Goal: Find contact information: Find contact information

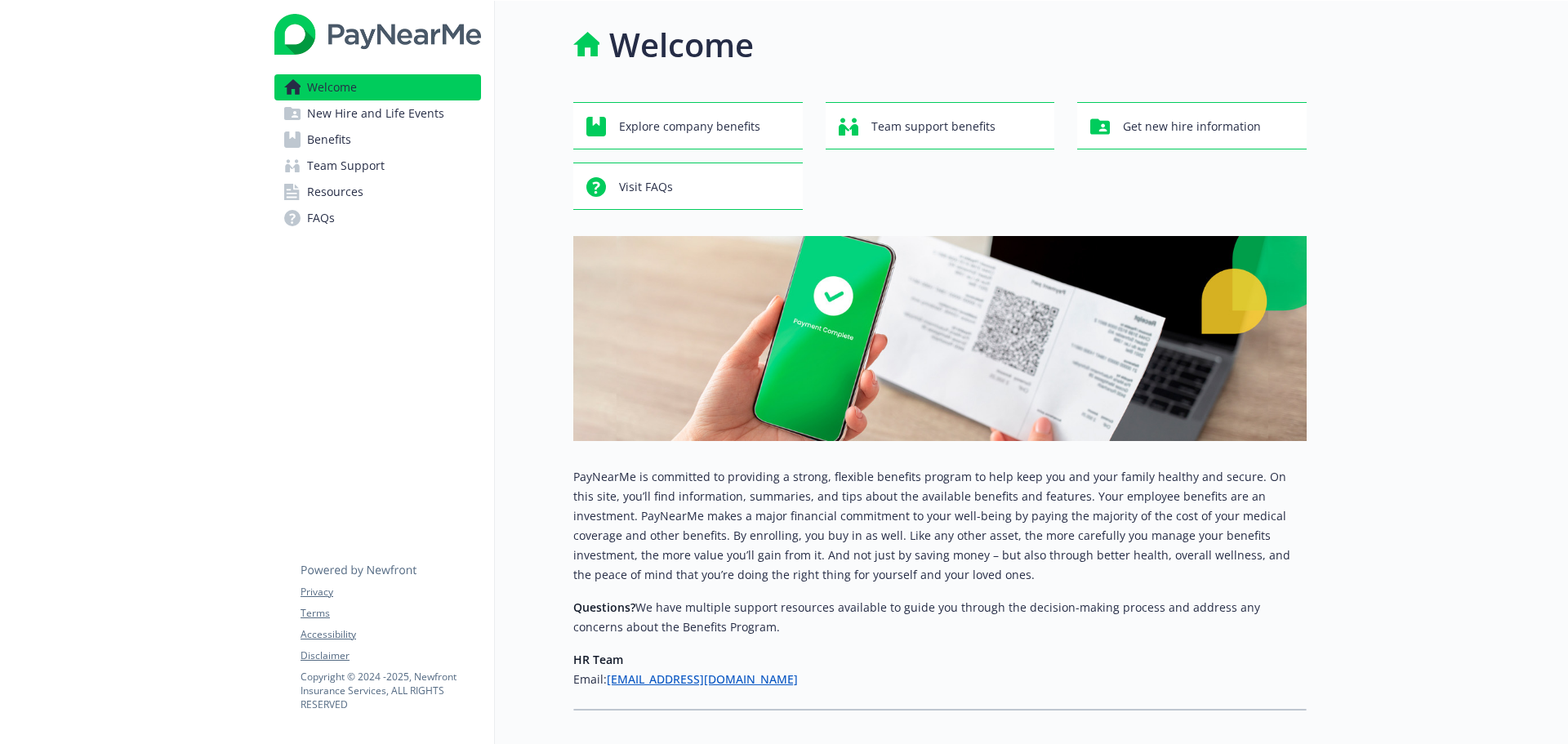
click at [1390, 397] on div at bounding box center [1437, 415] width 261 height 827
click at [347, 195] on span "Resources" at bounding box center [335, 191] width 57 height 26
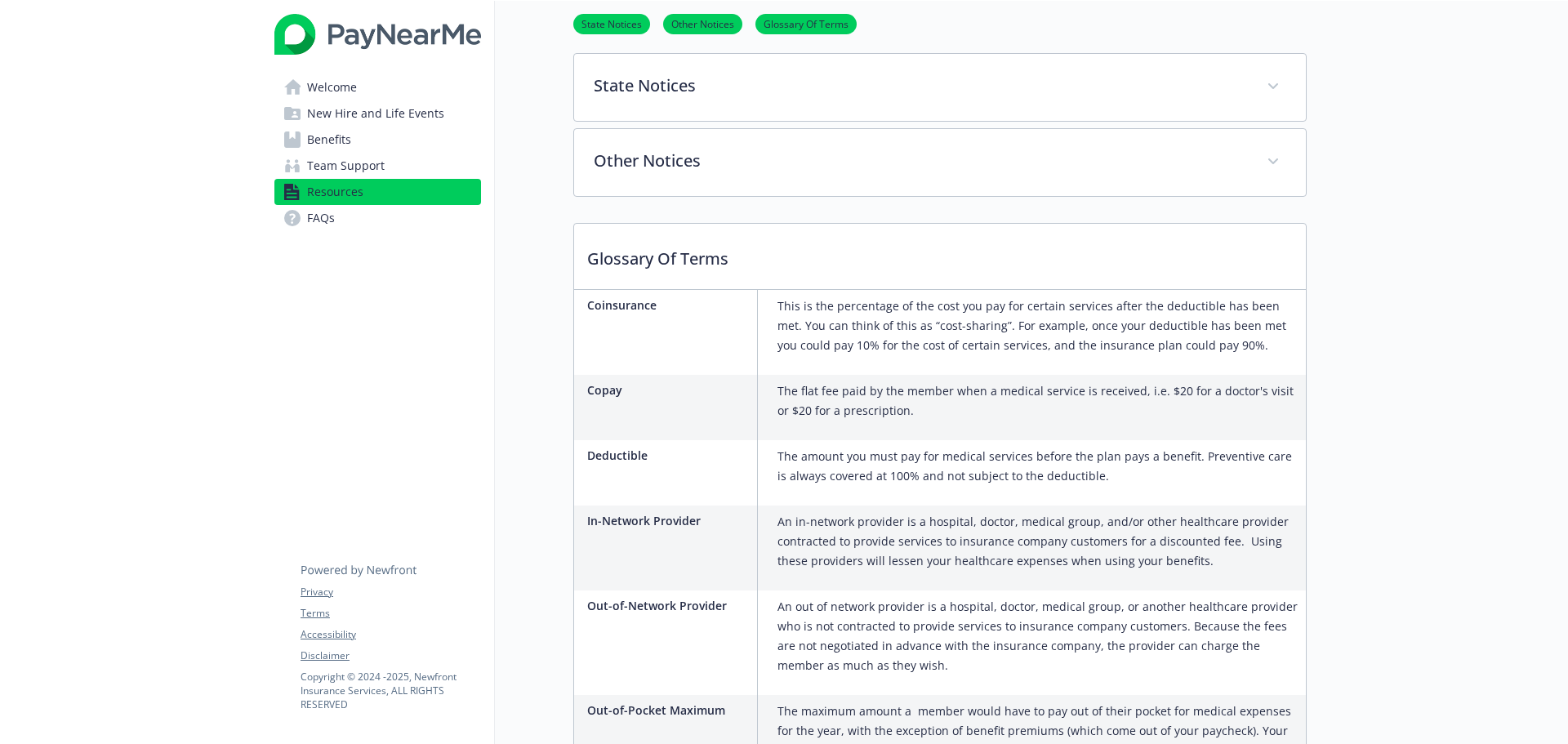
scroll to position [490, 0]
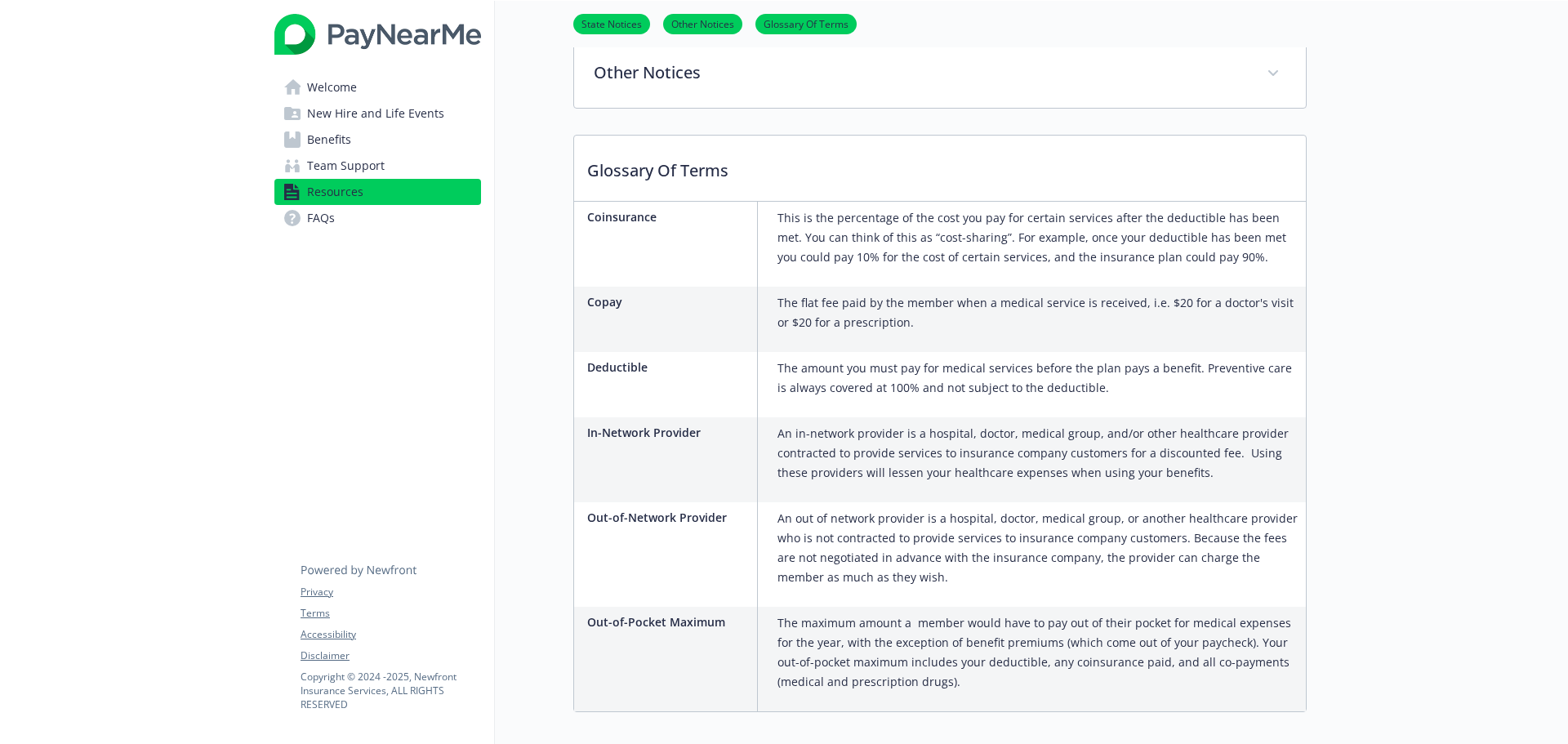
click at [337, 154] on span "Team Support" at bounding box center [346, 165] width 77 height 26
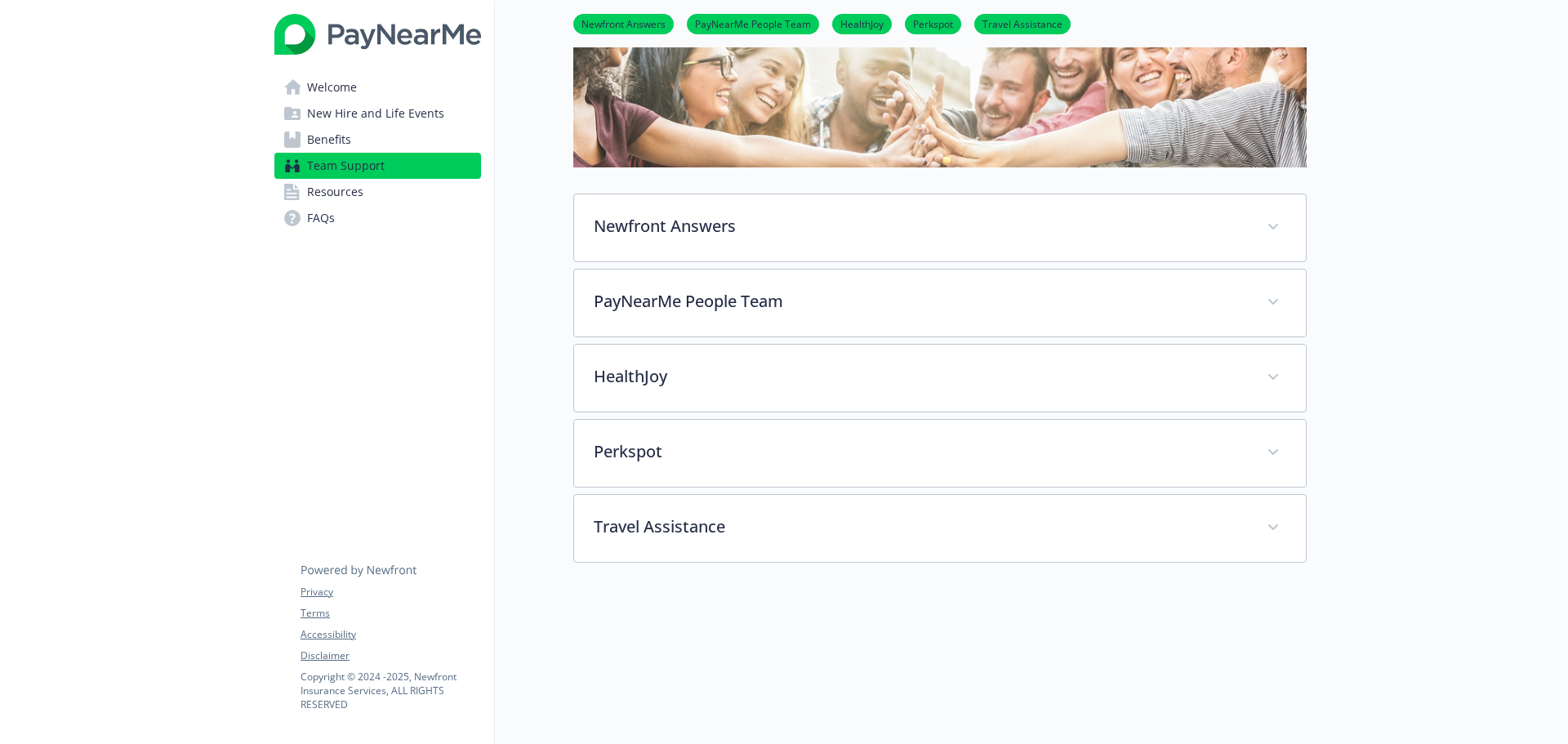
scroll to position [274, 0]
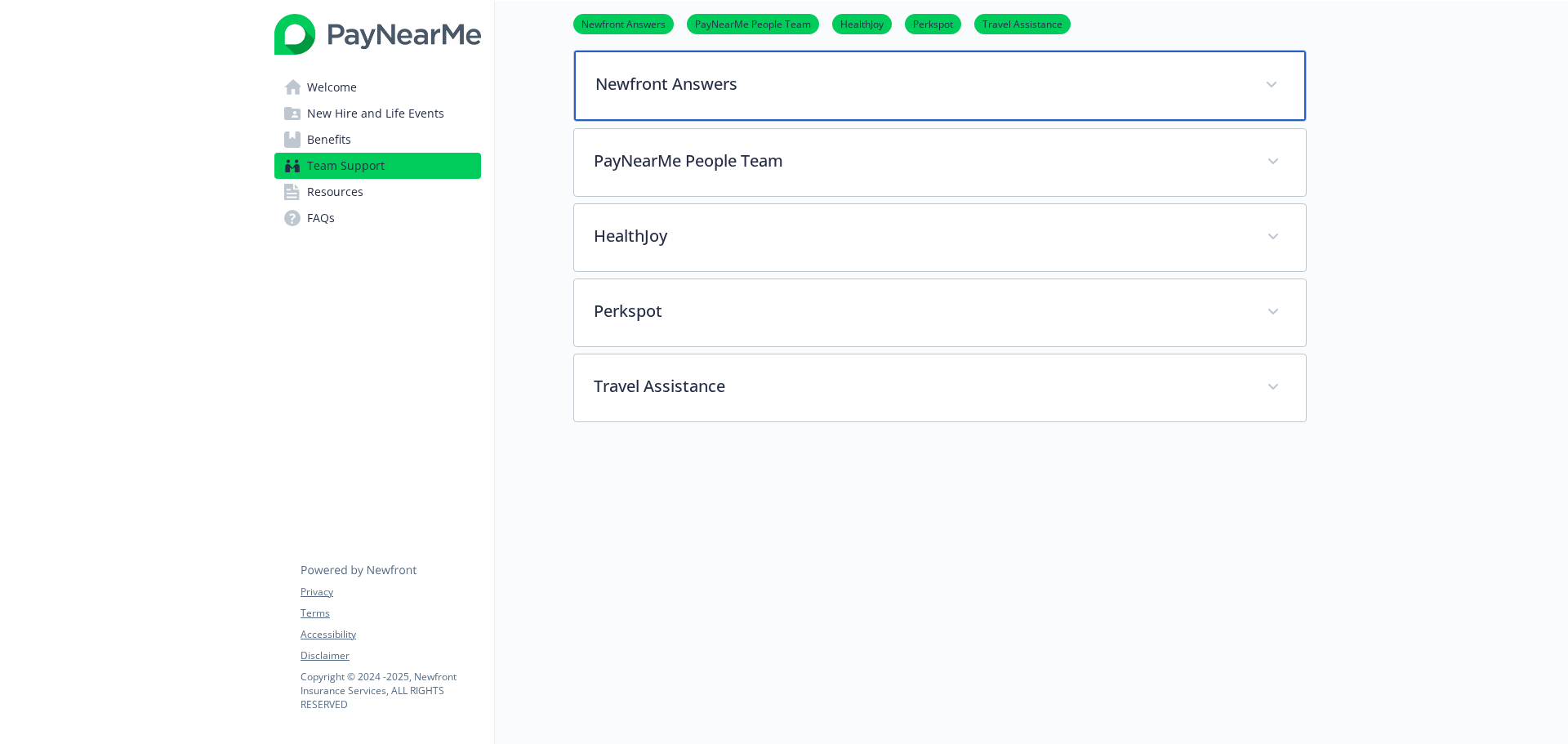
click at [624, 72] on p "Newfront Answers" at bounding box center [920, 83] width 650 height 24
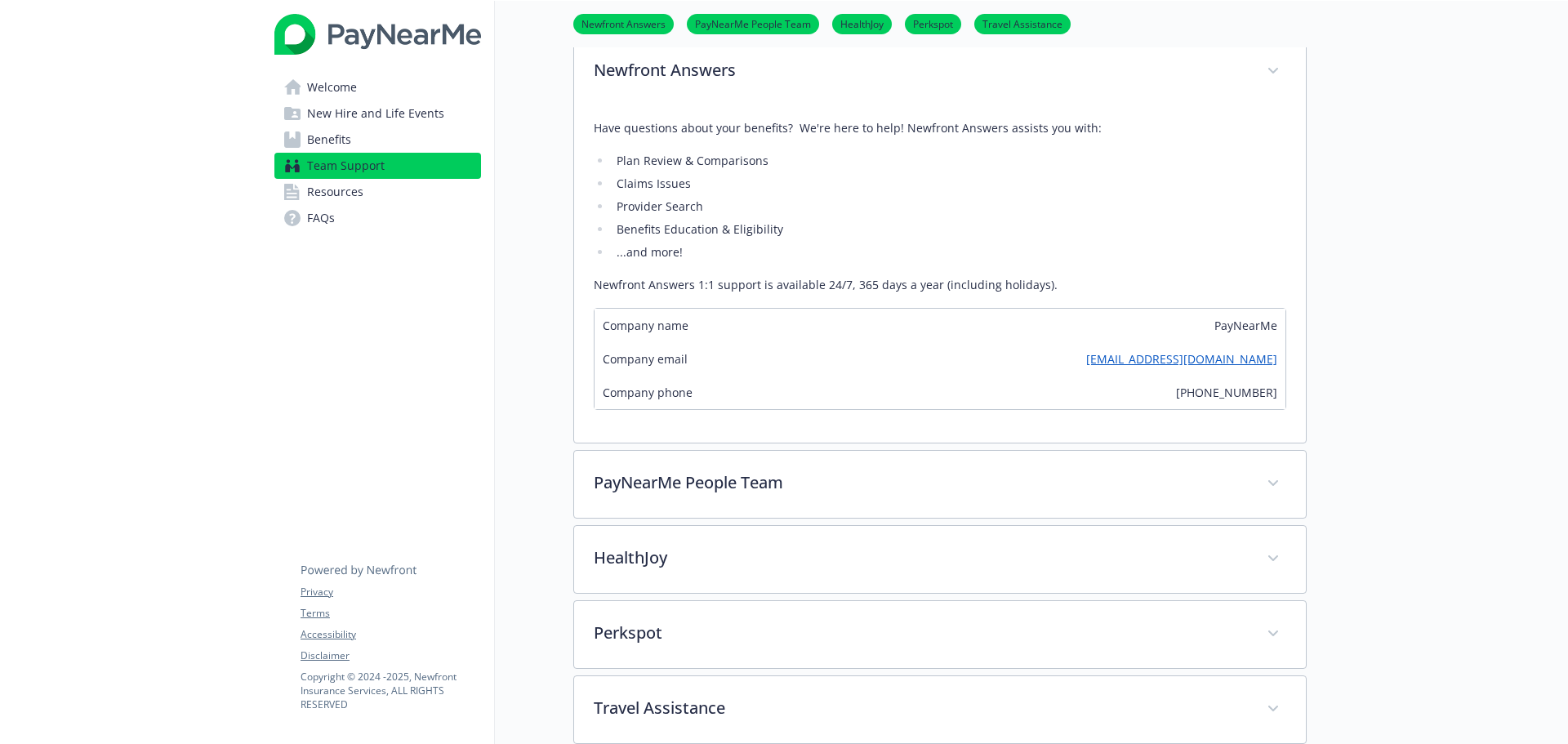
click at [529, 364] on div "Team Support Newfront Answers PayNearMe People Team HealthJoy Perkspot Travel A…" at bounding box center [900, 346] width 812 height 1244
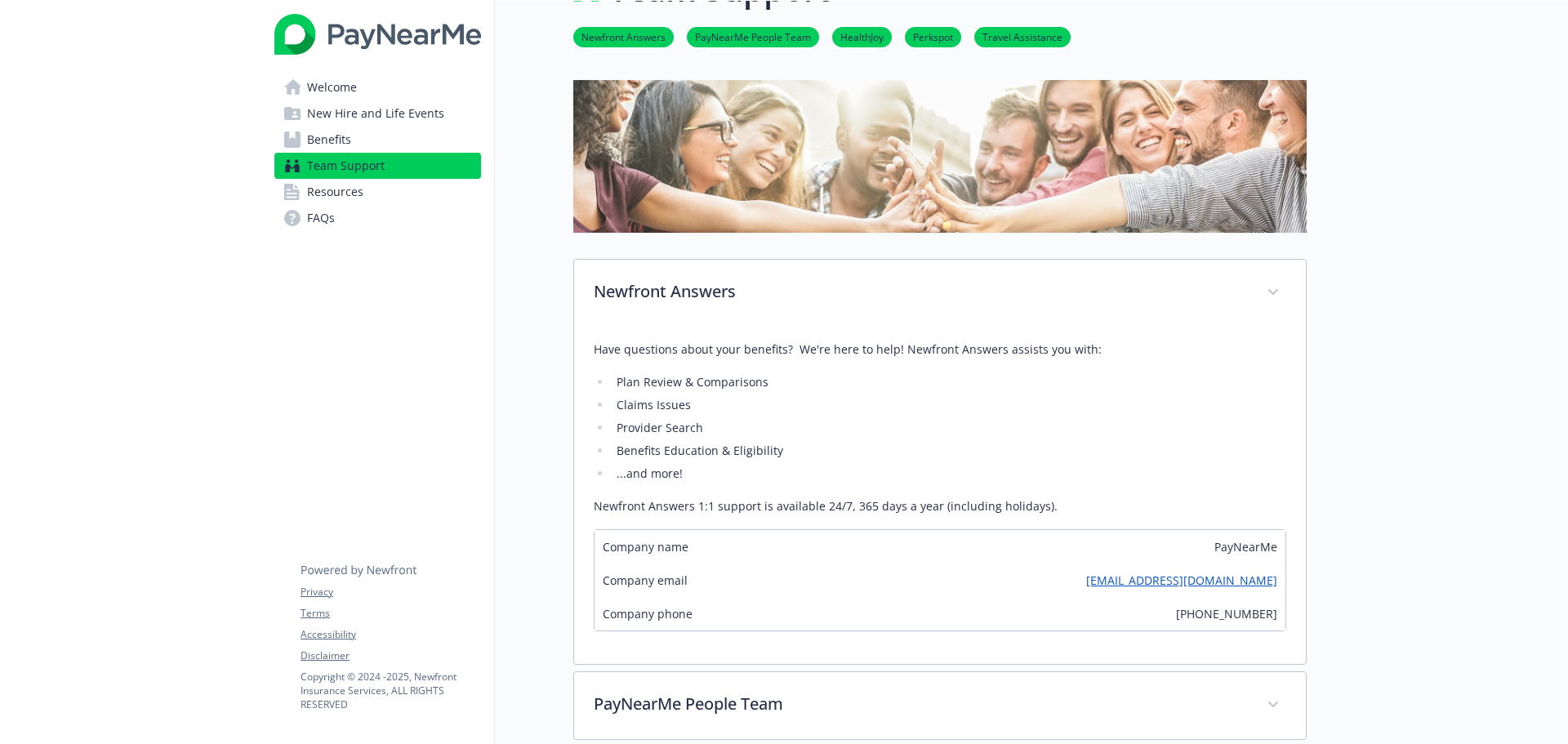
scroll to position [31, 0]
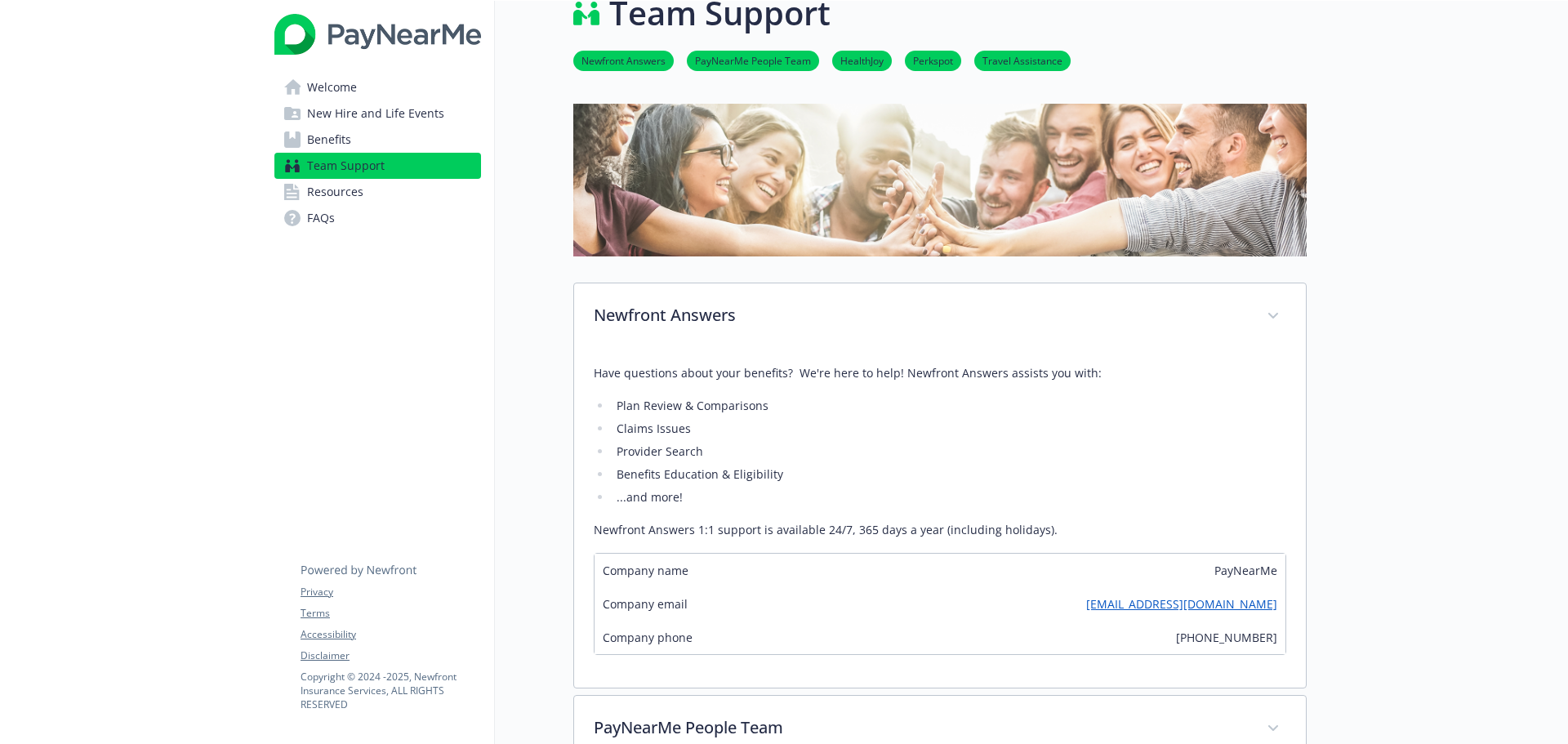
click at [535, 433] on div "Team Support Newfront Answers PayNearMe People Team HealthJoy Perkspot Travel A…" at bounding box center [900, 591] width 812 height 1244
drag, startPoint x: 1025, startPoint y: 613, endPoint x: 1275, endPoint y: 609, distance: 250.0
click at [1275, 609] on div "Company email [EMAIL_ADDRESS][DOMAIN_NAME]" at bounding box center [941, 603] width 691 height 33
copy link "[EMAIL_ADDRESS][DOMAIN_NAME]"
click at [907, 608] on div "Company email [EMAIL_ADDRESS][DOMAIN_NAME]" at bounding box center [941, 603] width 691 height 33
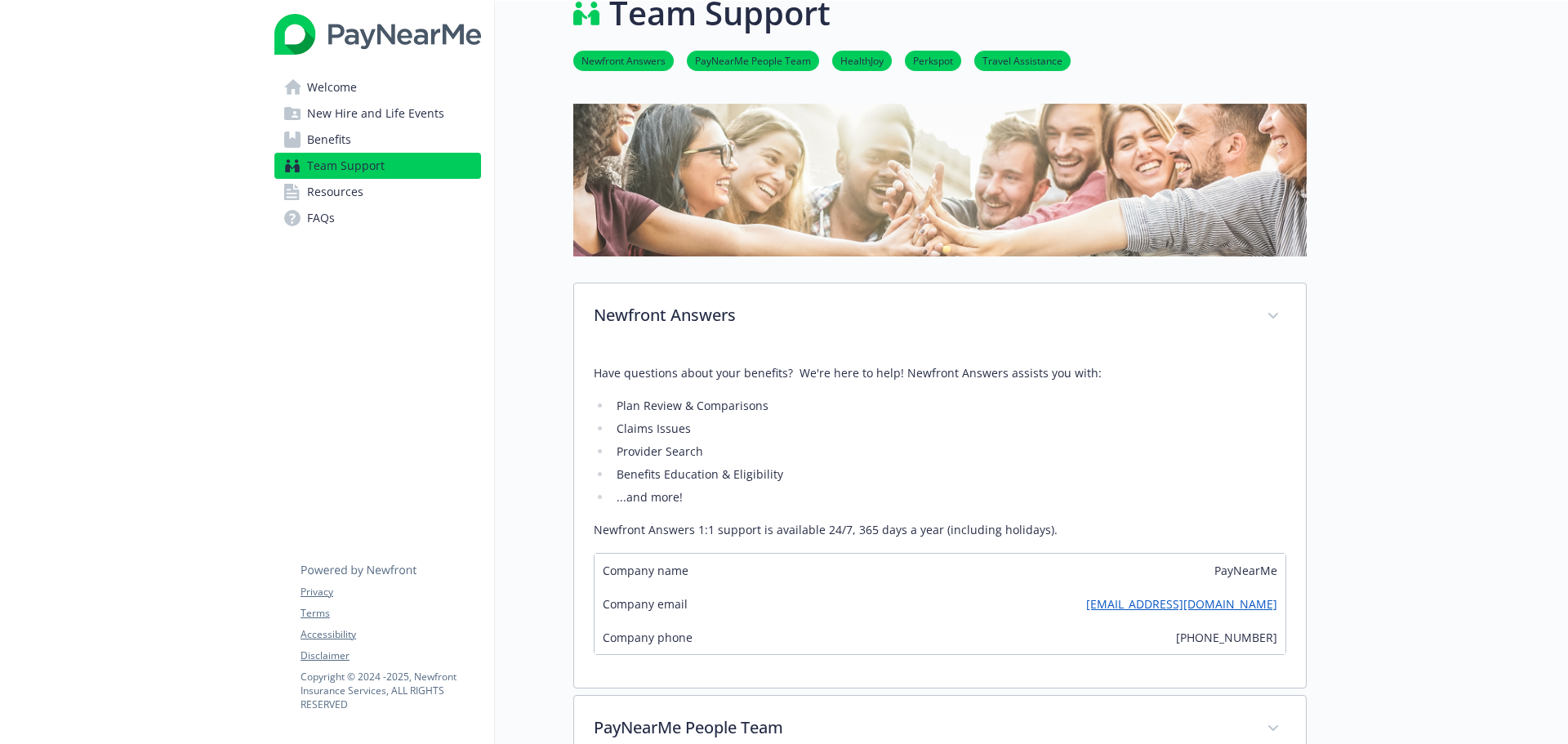
click at [587, 436] on div "Have questions about your benefits? We're here to help! Newfront Answers assist…" at bounding box center [940, 519] width 731 height 337
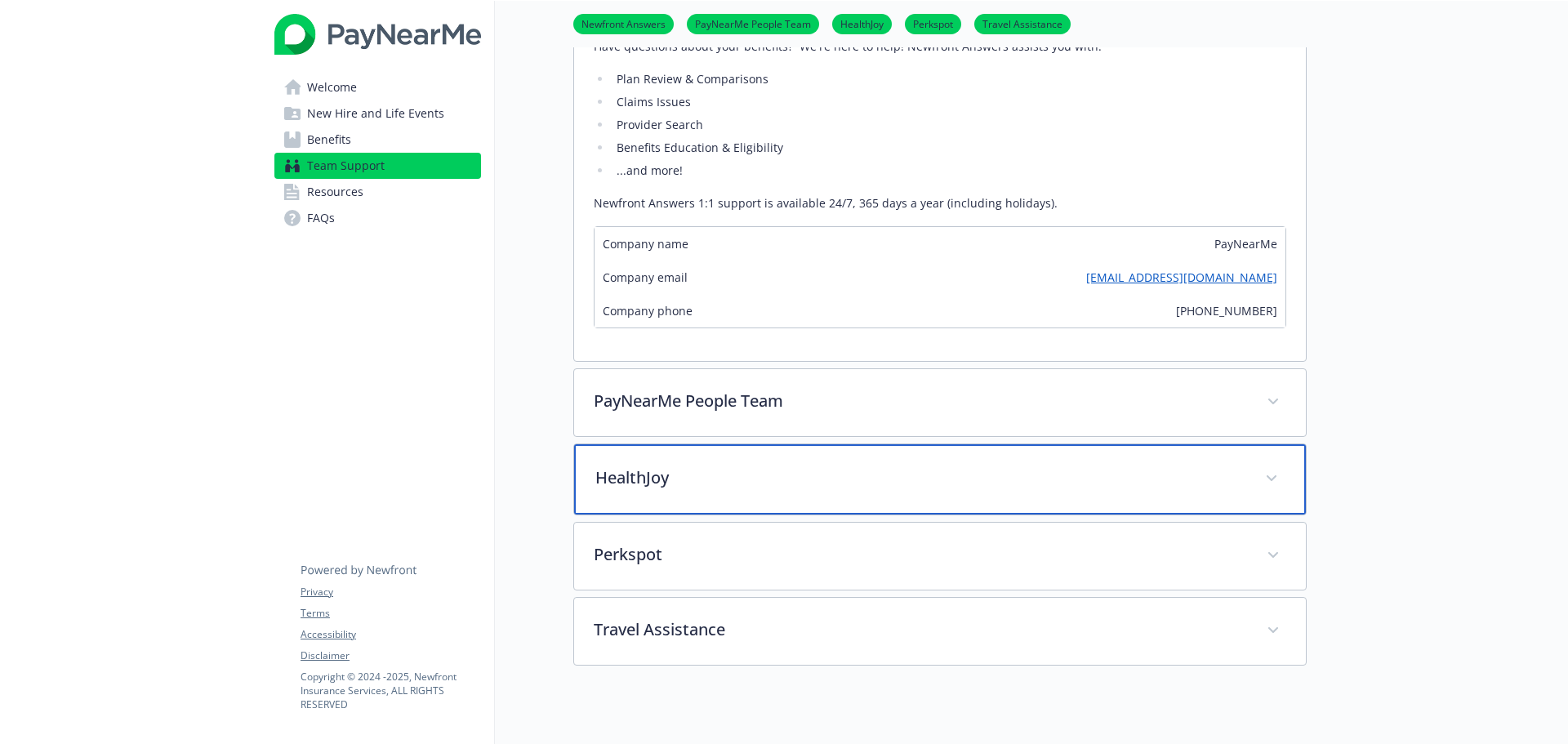
click at [663, 492] on div "HealthJoy" at bounding box center [940, 479] width 731 height 70
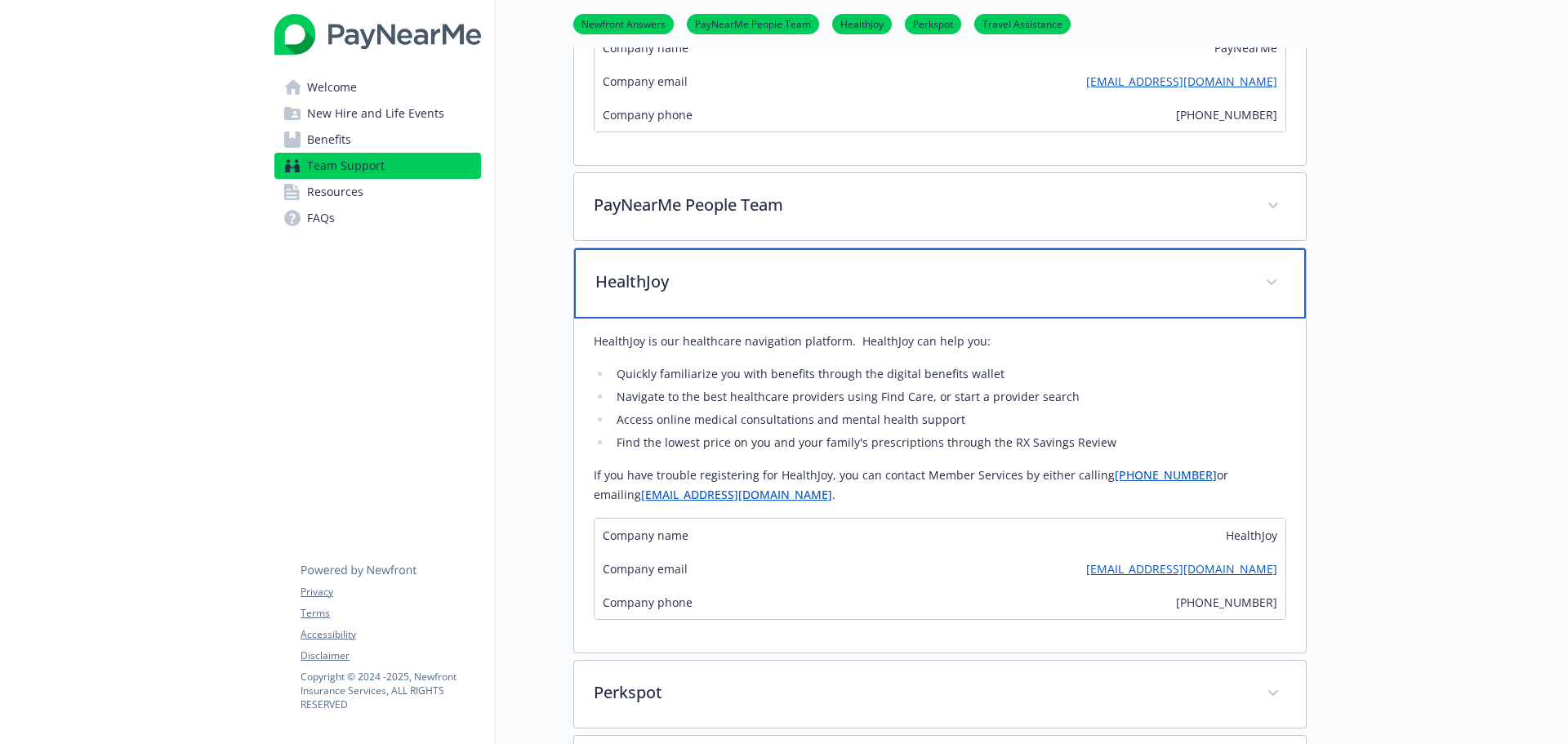
scroll to position [604, 0]
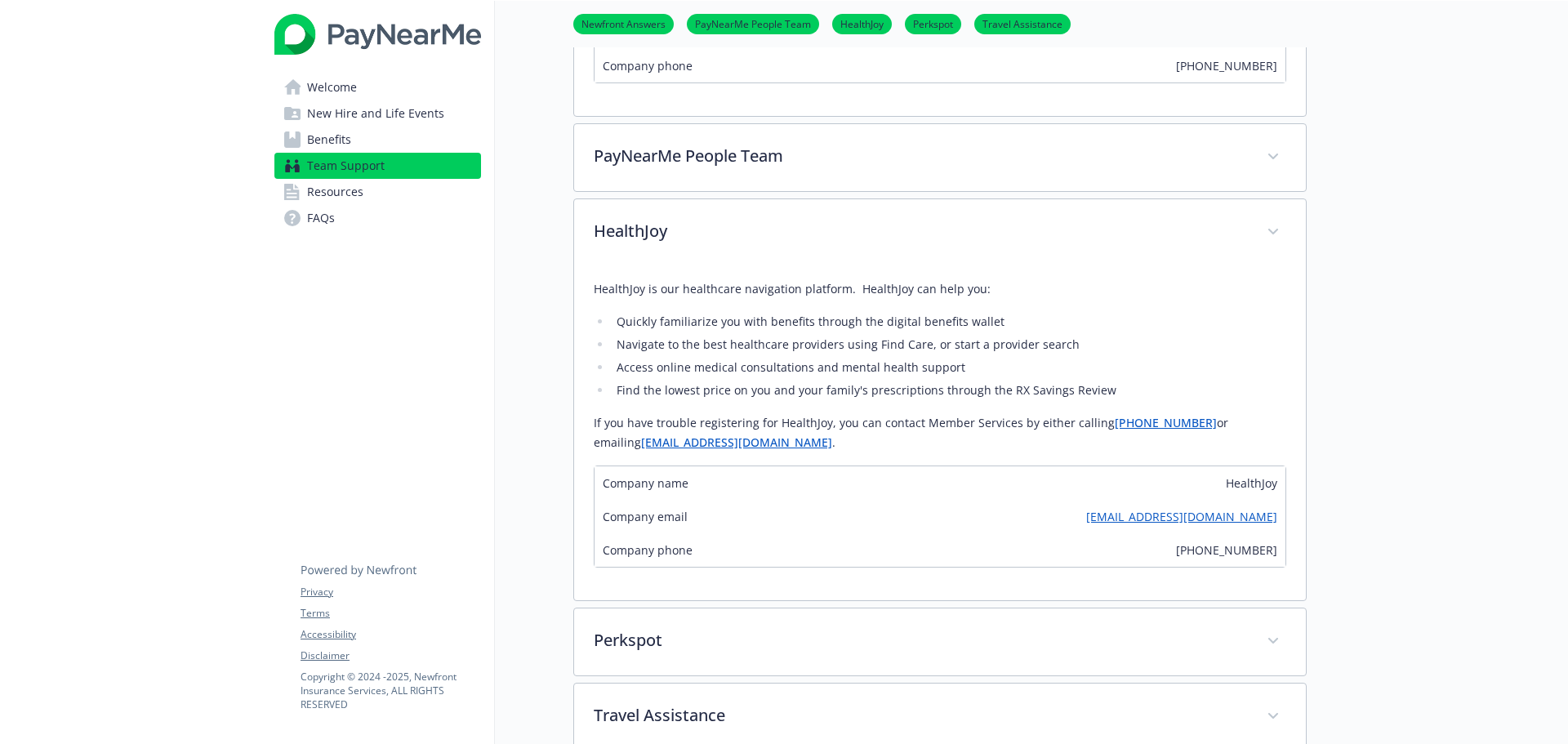
click at [547, 460] on div "Team Support Newfront Answers PayNearMe People Team HealthJoy Perkspot Travel A…" at bounding box center [900, 186] width 812 height 1578
click at [549, 302] on div "Team Support Newfront Answers PayNearMe People Team HealthJoy Perkspot Travel A…" at bounding box center [900, 186] width 812 height 1578
click at [541, 302] on div "Team Support Newfront Answers PayNearMe People Team HealthJoy Perkspot Travel A…" at bounding box center [900, 186] width 812 height 1578
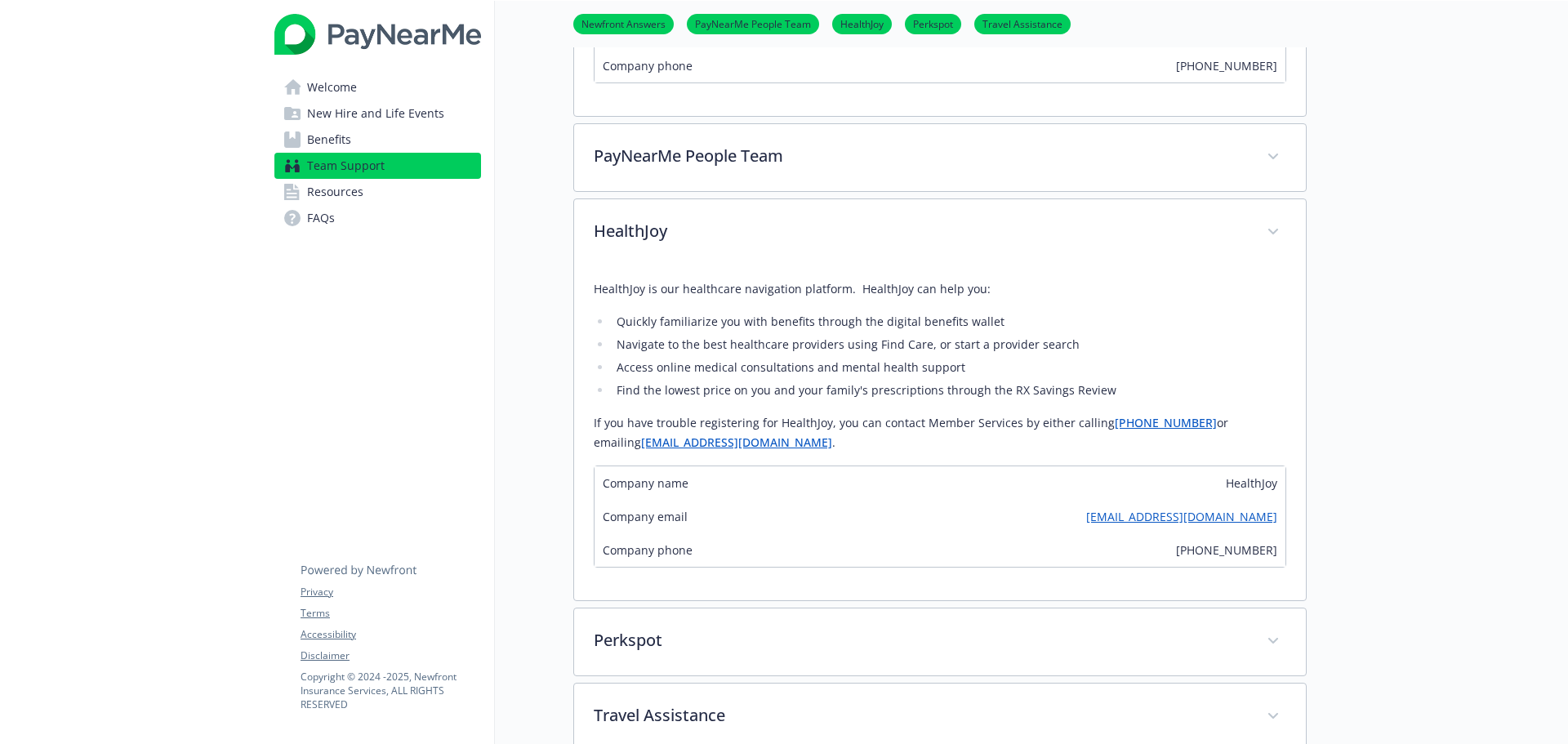
click at [541, 302] on div "Team Support Newfront Answers PayNearMe People Team HealthJoy Perkspot Travel A…" at bounding box center [900, 186] width 812 height 1578
click at [549, 311] on div "Team Support Newfront Answers PayNearMe People Team HealthJoy Perkspot Travel A…" at bounding box center [900, 186] width 812 height 1578
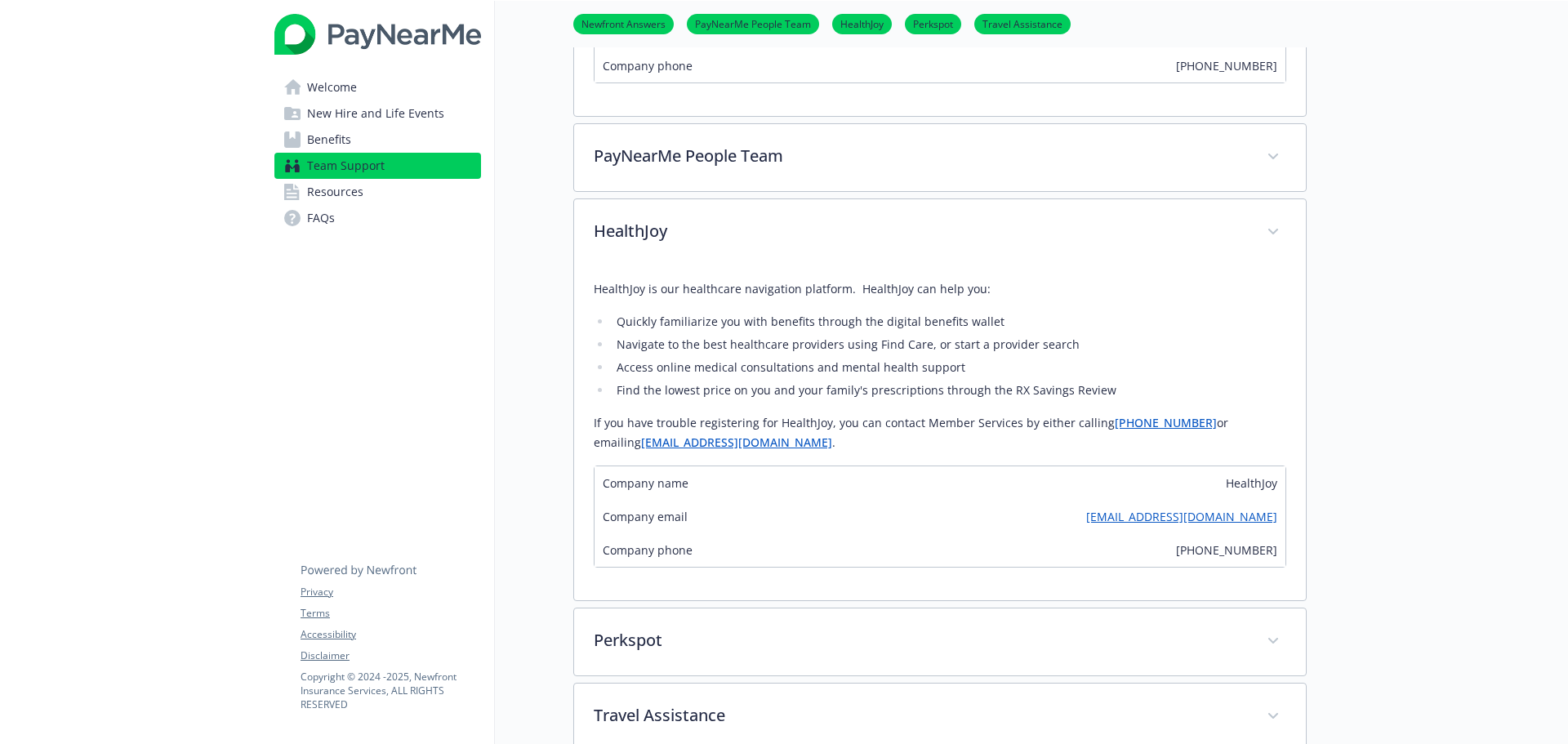
click at [549, 311] on div "Team Support Newfront Answers PayNearMe People Team HealthJoy Perkspot Travel A…" at bounding box center [900, 186] width 812 height 1578
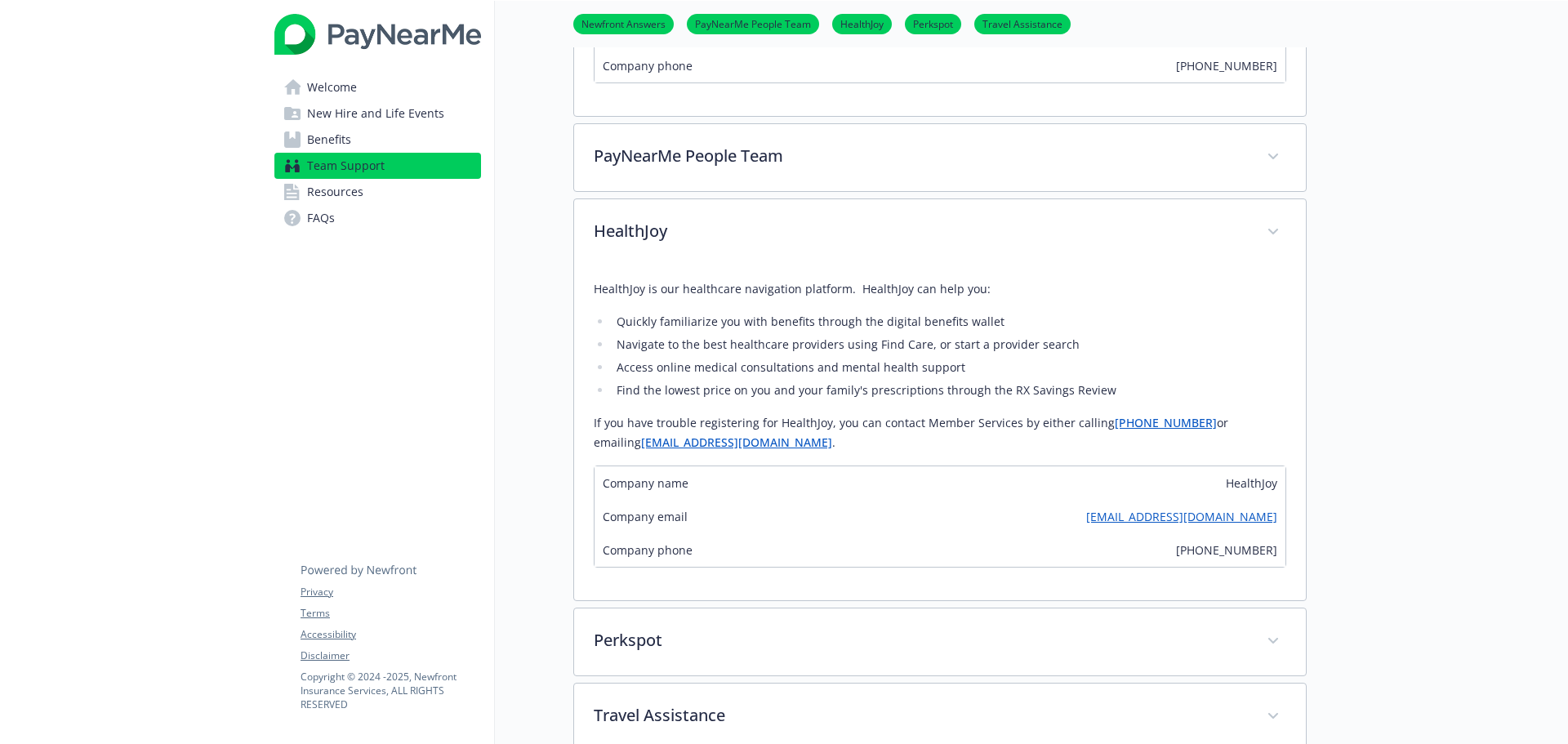
click at [557, 320] on div "Team Support Newfront Answers PayNearMe People Team HealthJoy Perkspot Travel A…" at bounding box center [900, 186] width 812 height 1578
click at [545, 111] on div "Team Support Newfront Answers PayNearMe People Team HealthJoy Perkspot Travel A…" at bounding box center [900, 186] width 812 height 1578
click at [480, 322] on div "Welcome New Hire and Life Events Benefits Team Support Resources FAQs Privacy T…" at bounding box center [378, 234] width 233 height 1676
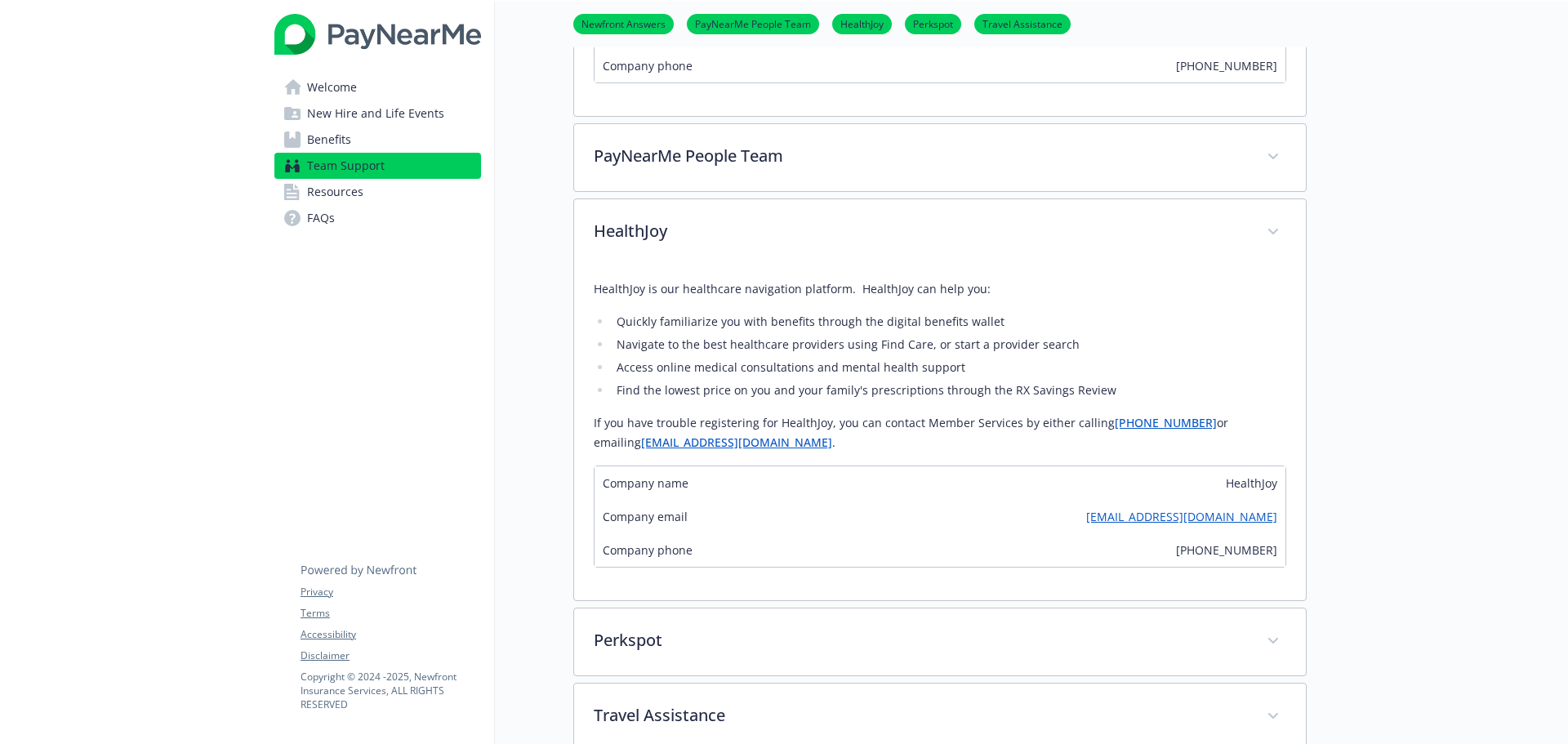
click at [360, 101] on span "New Hire and Life Events" at bounding box center [375, 113] width 137 height 26
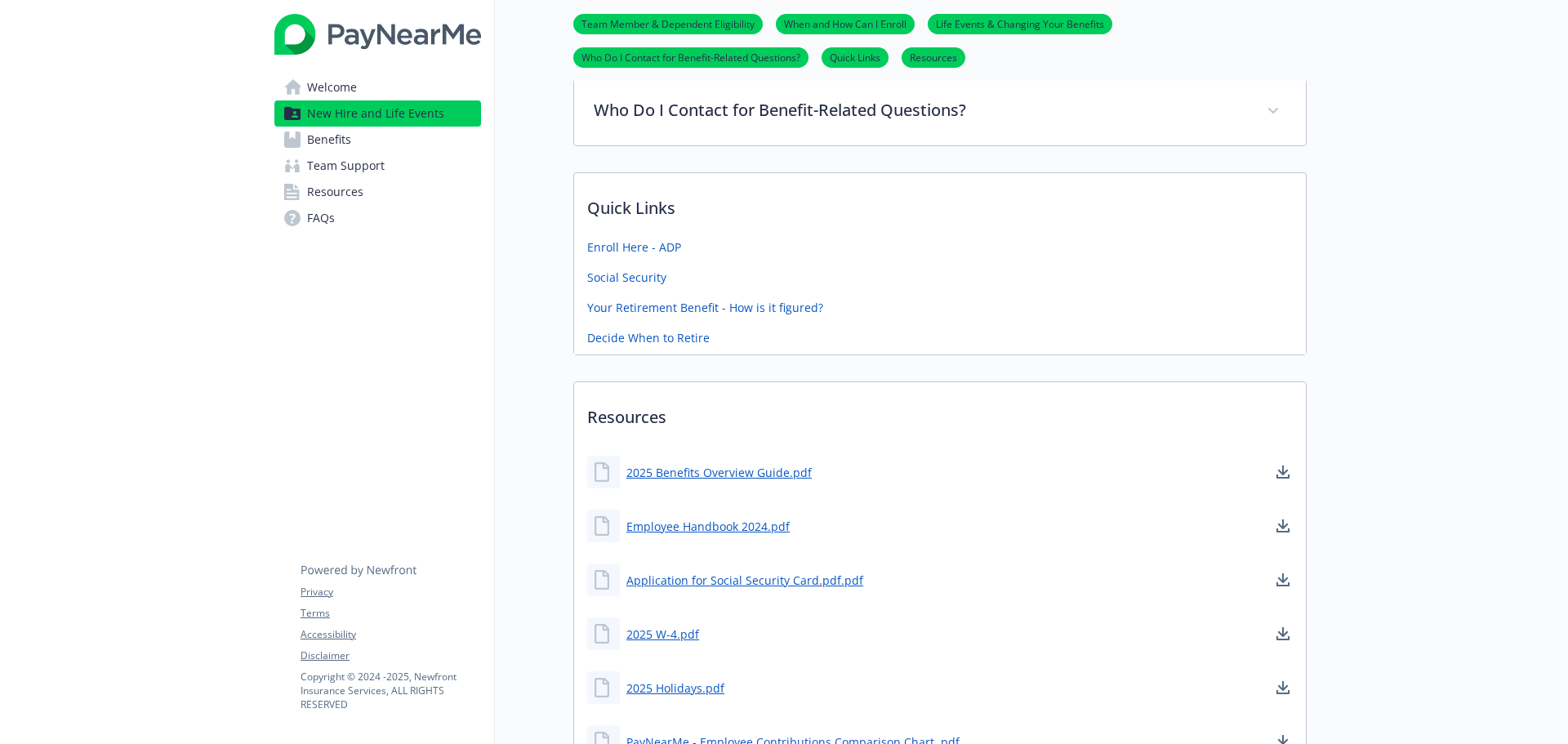
click at [359, 87] on link "Welcome" at bounding box center [378, 87] width 206 height 26
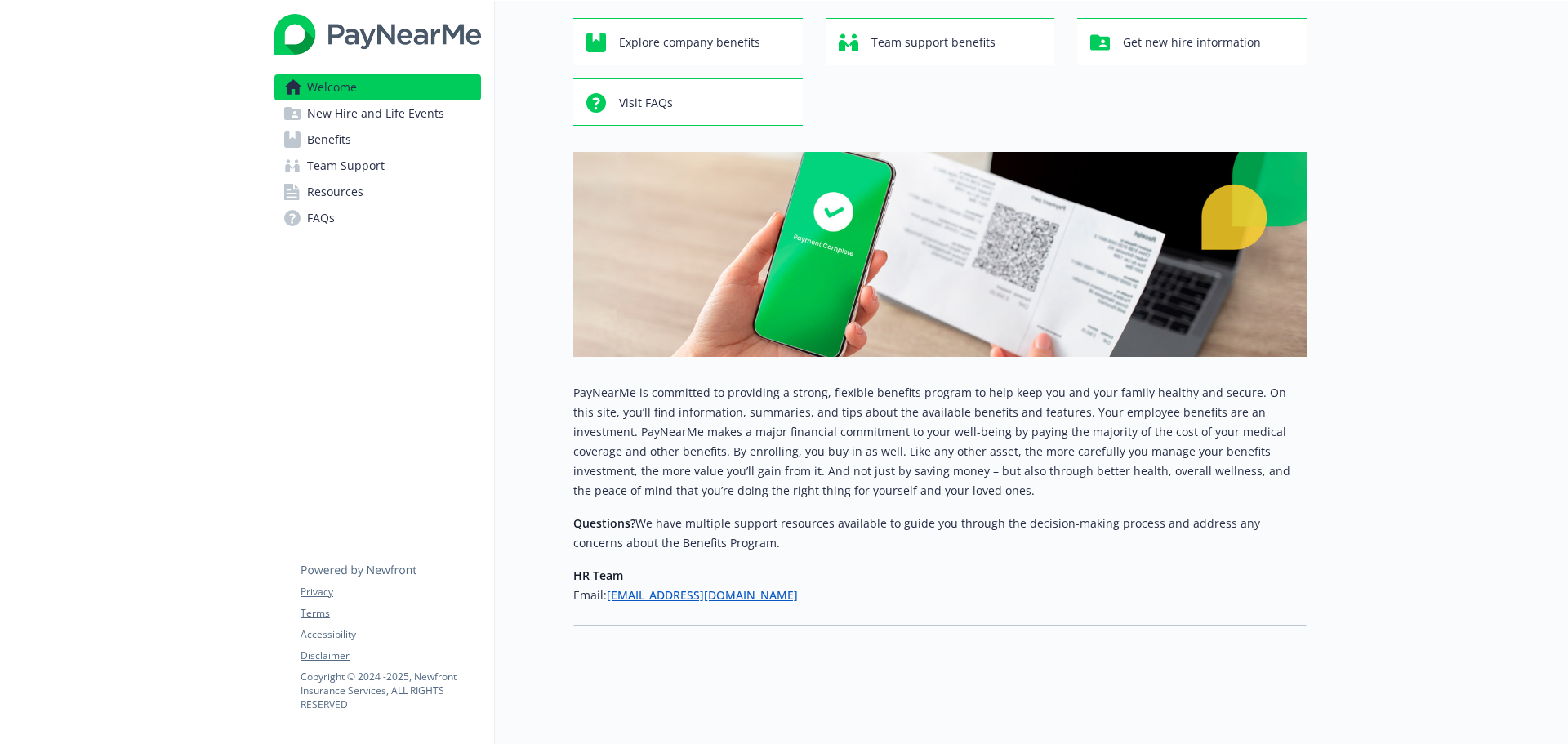
scroll to position [96, 0]
click at [514, 144] on div "Welcome Explore company benefits Team support benefits Get new hire information…" at bounding box center [900, 281] width 812 height 730
click at [549, 331] on div "Welcome Explore company benefits Team support benefits Get new hire information…" at bounding box center [900, 281] width 812 height 730
click at [522, 329] on div "Welcome Explore company benefits Team support benefits Get new hire information…" at bounding box center [900, 281] width 812 height 730
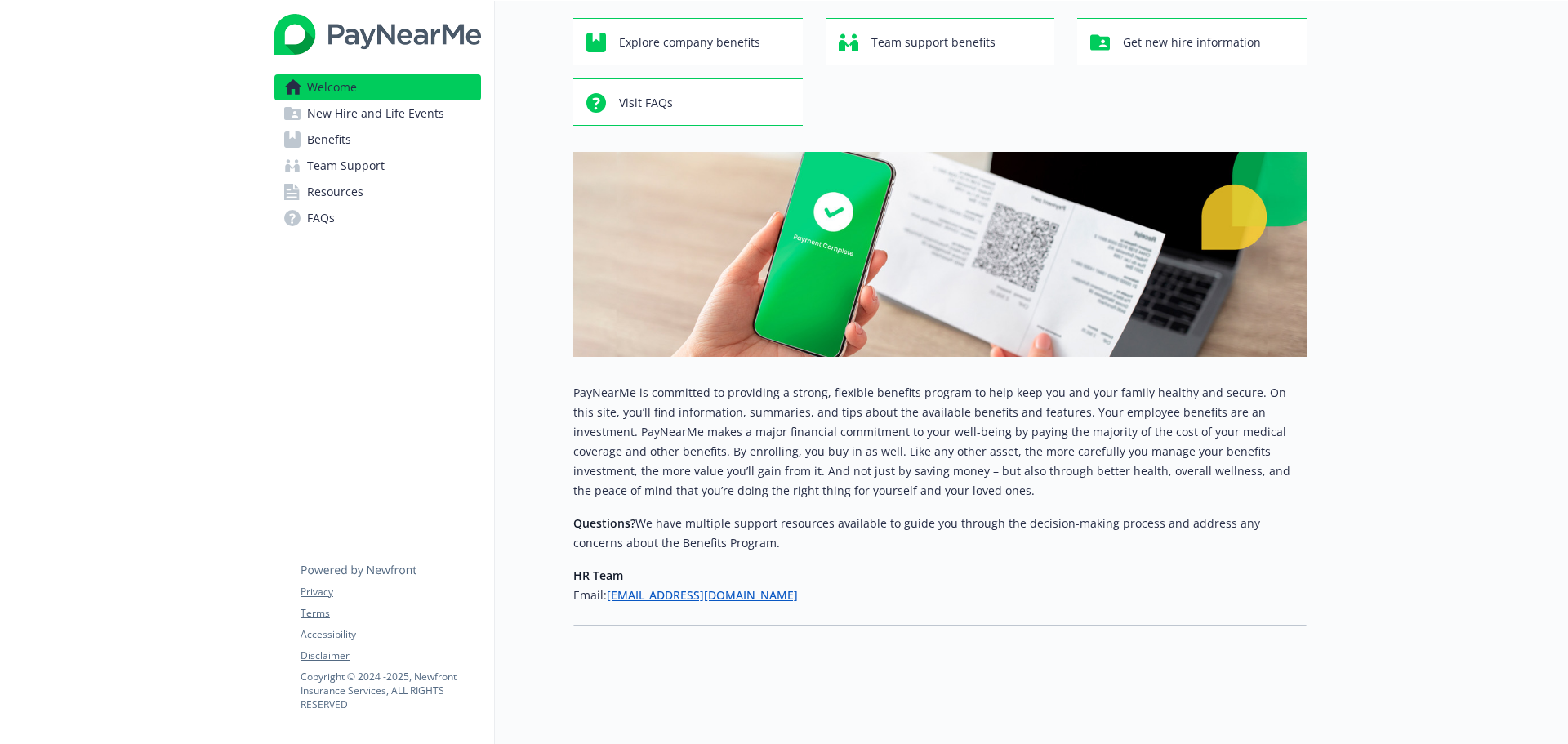
click at [552, 306] on div "Welcome Explore company benefits Team support benefits Get new hire information…" at bounding box center [900, 281] width 812 height 730
